Goal: Navigation & Orientation: Find specific page/section

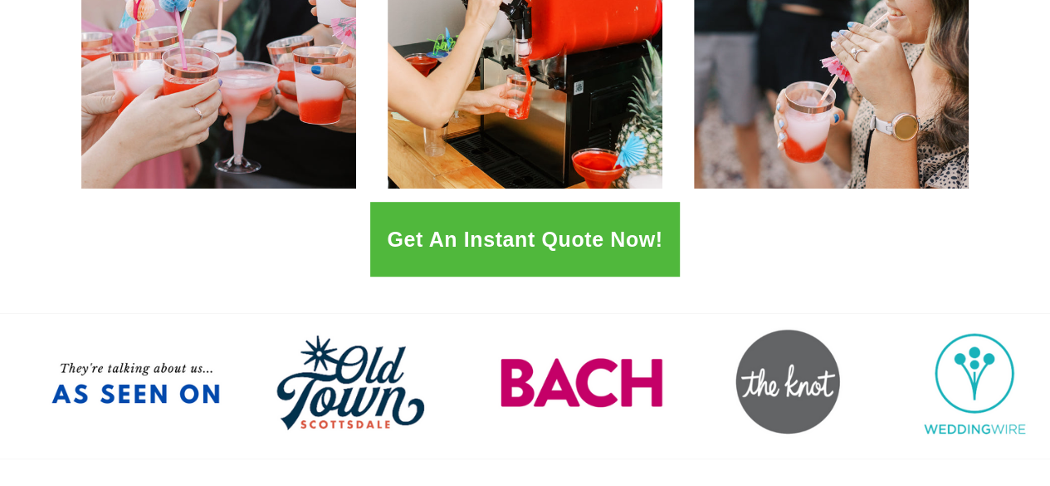
click at [530, 242] on button "Get An Instant Quote Now!" at bounding box center [524, 239] width 309 height 75
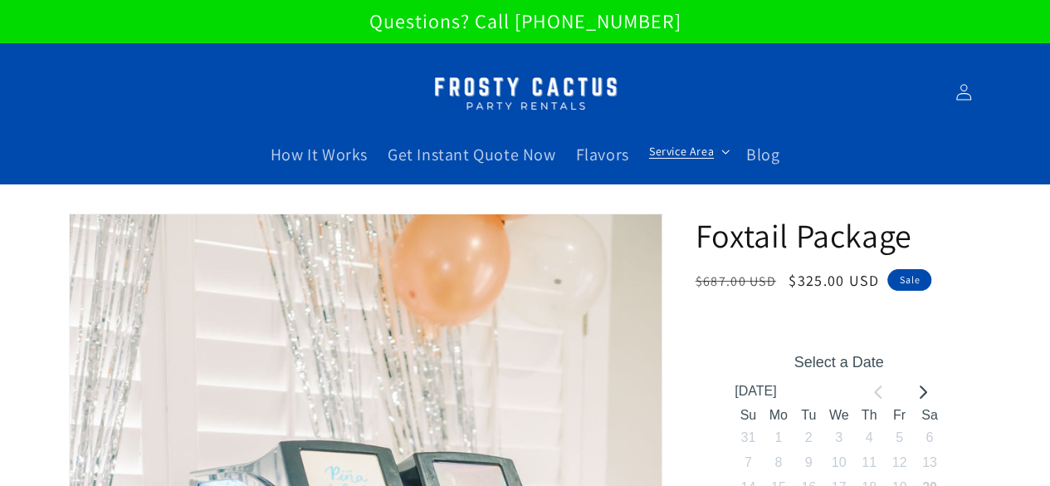
click at [721, 154] on summary "Service Area" at bounding box center [687, 151] width 97 height 35
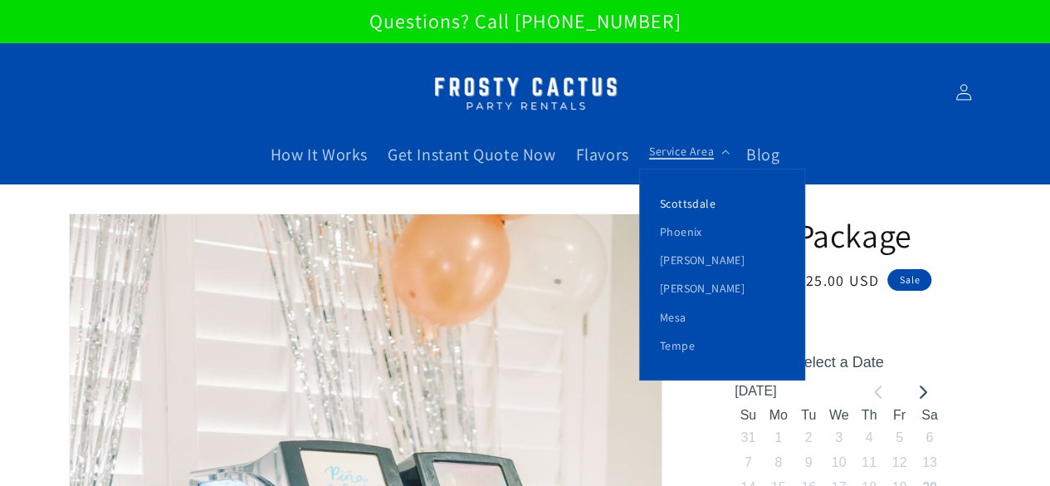
click at [697, 205] on link "Scottsdale" at bounding box center [722, 203] width 164 height 28
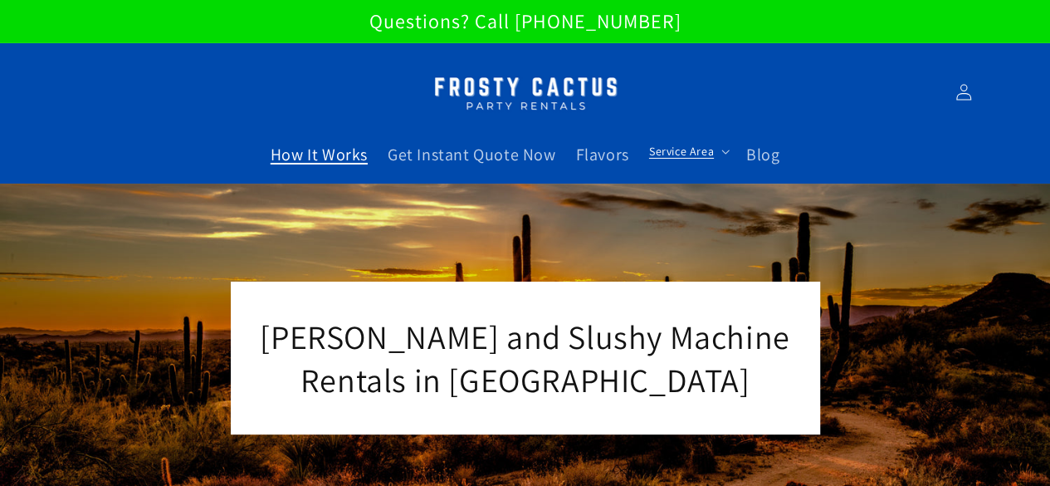
click at [321, 156] on span "How It Works" at bounding box center [319, 155] width 97 height 22
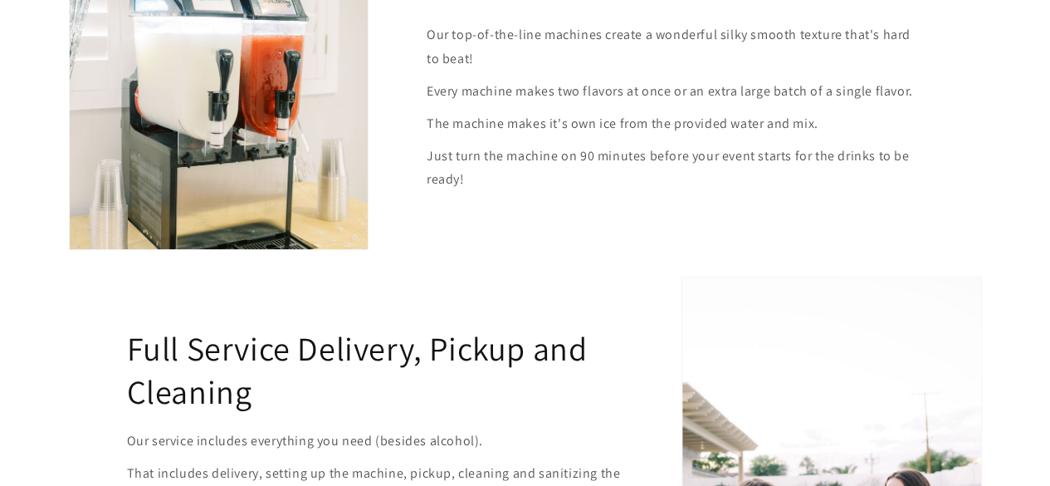
scroll to position [885, 0]
